Goal: Register for event/course

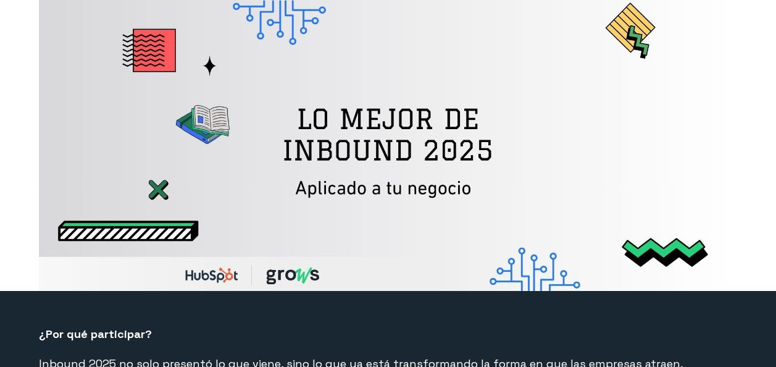
select select "EC"
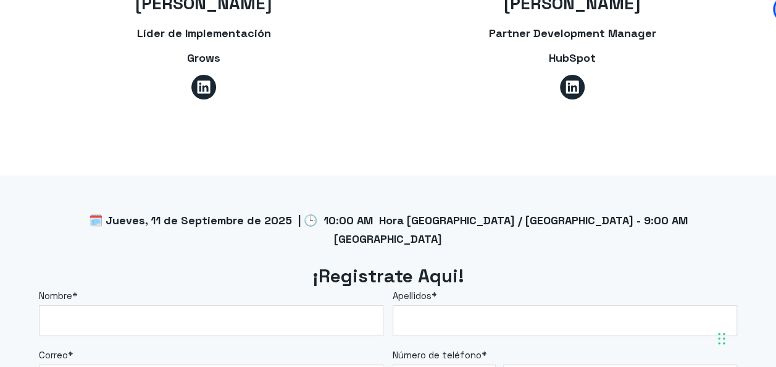
scroll to position [1050, 0]
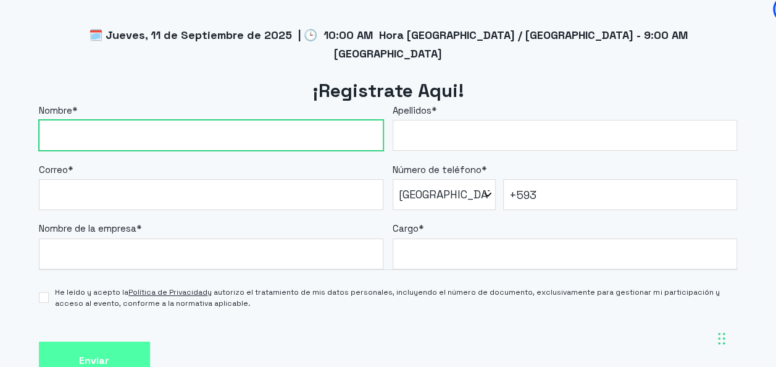
click at [211, 120] on input "Nombre *" at bounding box center [211, 135] width 345 height 31
type input "[PERSON_NAME]"
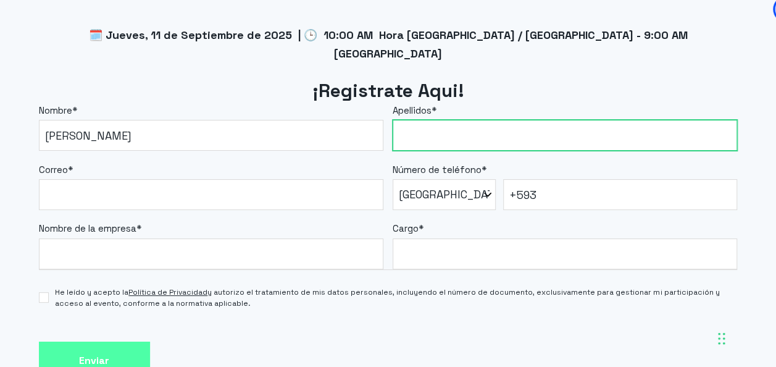
click at [445, 120] on input "Apellidos *" at bounding box center [565, 135] width 345 height 31
type input "[PERSON_NAME]"
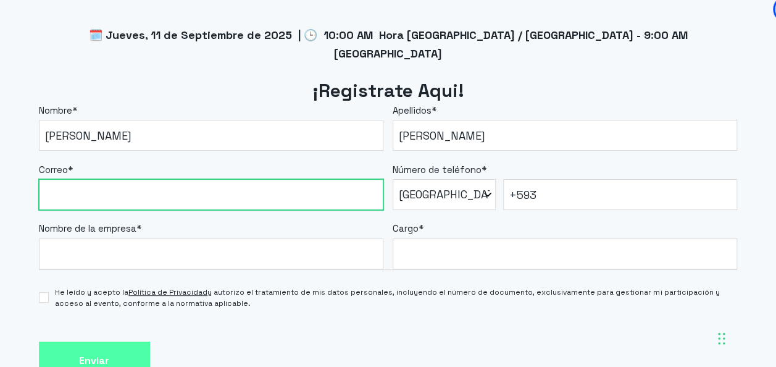
click at [132, 179] on input "Correo *" at bounding box center [211, 194] width 345 height 31
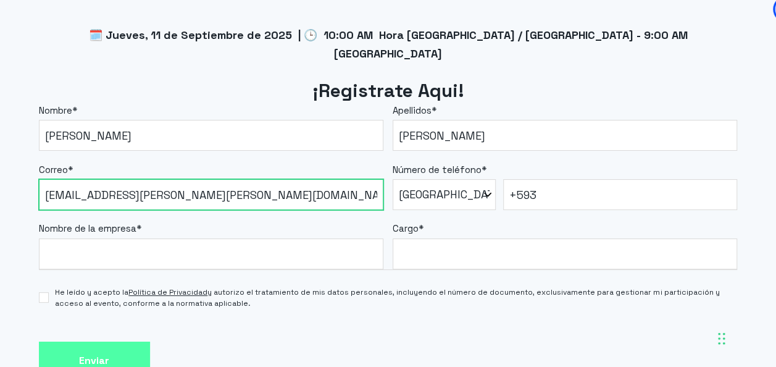
type input "[EMAIL_ADDRESS][PERSON_NAME][PERSON_NAME][DOMAIN_NAME]"
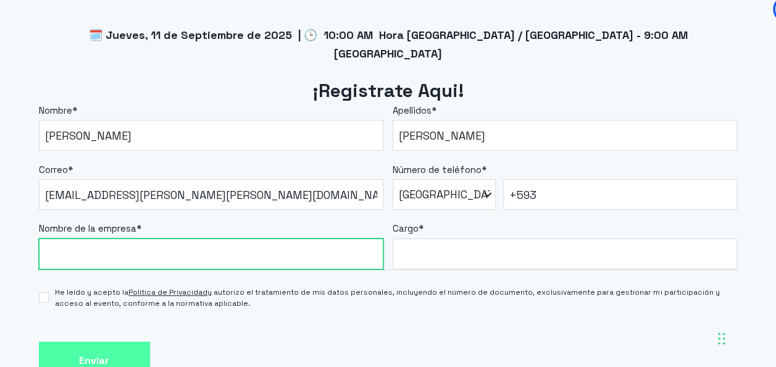
click at [106, 238] on input "Nombre de la empresa *" at bounding box center [211, 253] width 345 height 31
type input "SIME"
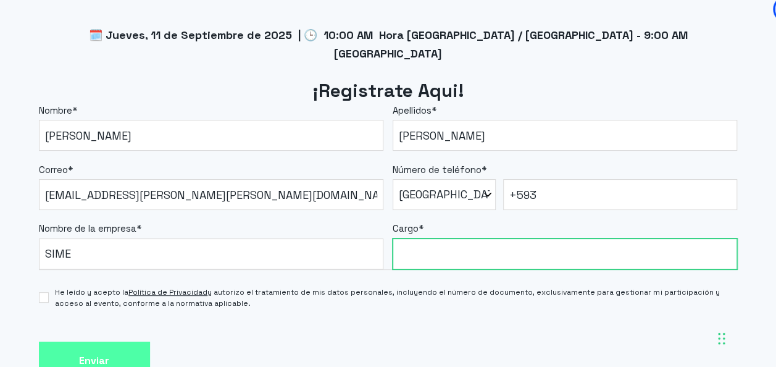
click at [462, 238] on input "Cargo *" at bounding box center [565, 253] width 345 height 31
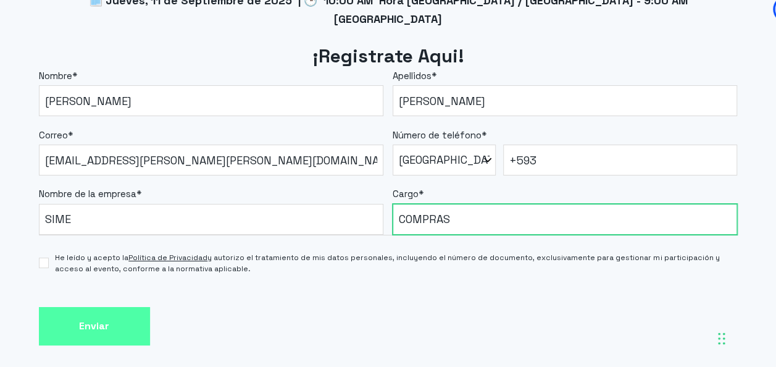
scroll to position [1112, 0]
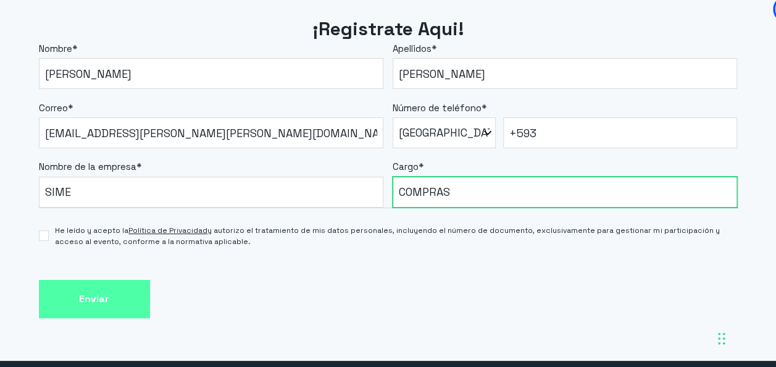
type input "COMPRAS"
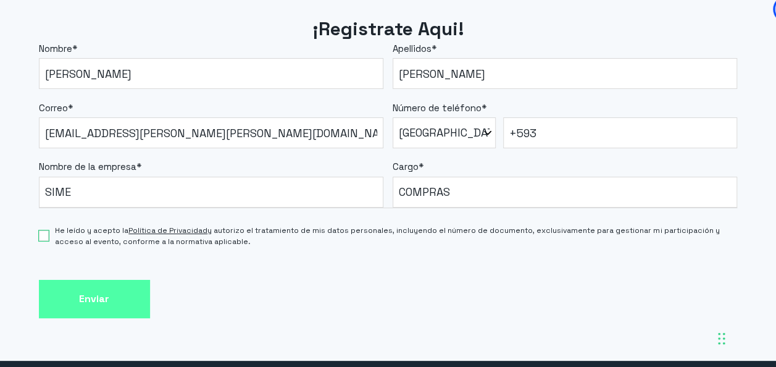
click at [41, 230] on input "He leído y acepto la Política de Privacidad y autorizo el tratamiento de mis da…" at bounding box center [44, 235] width 10 height 10
checkbox input "true"
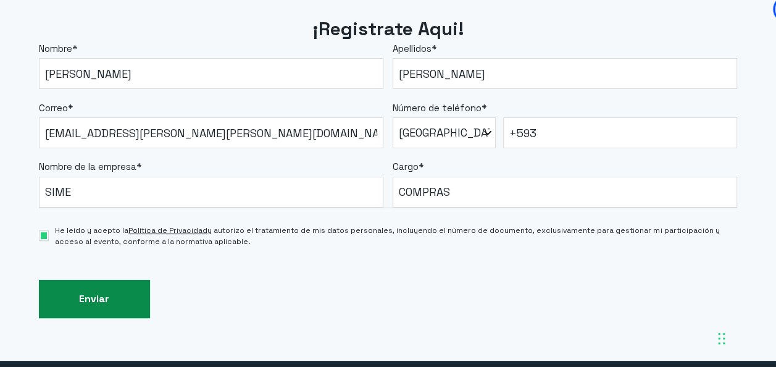
click at [96, 280] on input "Enviar" at bounding box center [94, 299] width 111 height 39
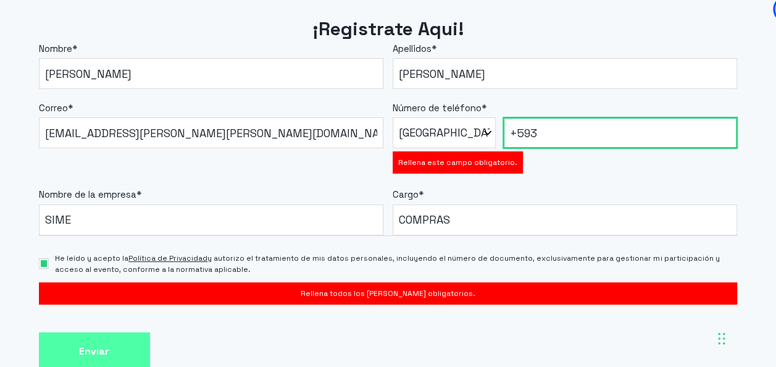
click at [558, 117] on input "+593" at bounding box center [620, 132] width 235 height 31
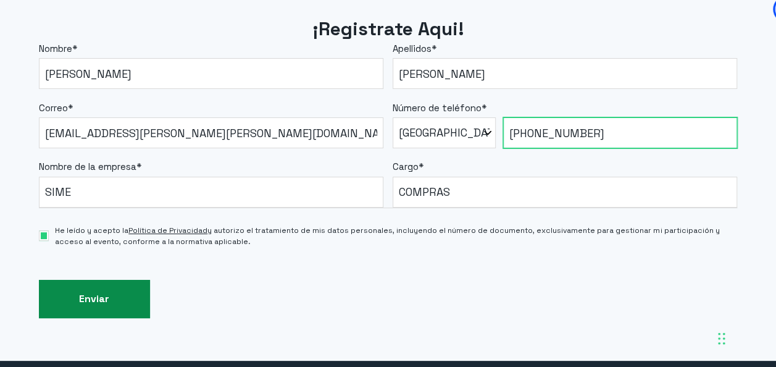
type input "[PHONE_NUMBER]"
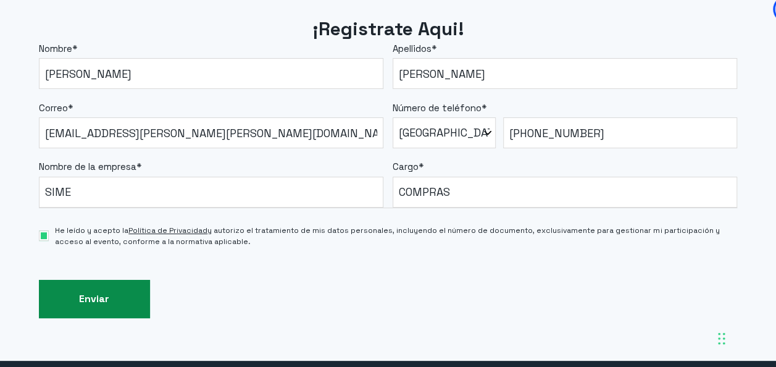
click at [106, 280] on input "Enviar" at bounding box center [94, 299] width 111 height 39
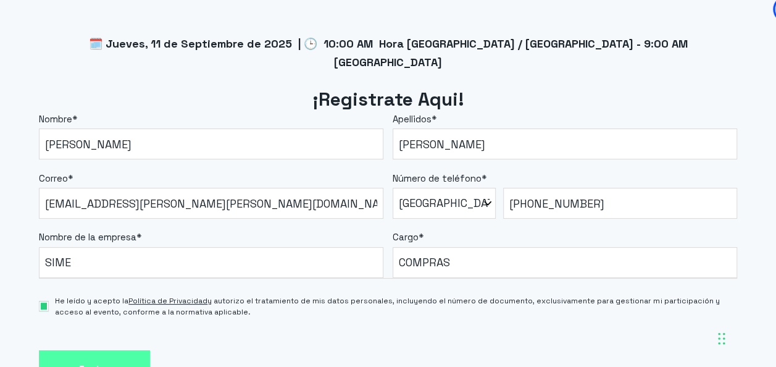
scroll to position [865, 0]
